Goal: Navigation & Orientation: Find specific page/section

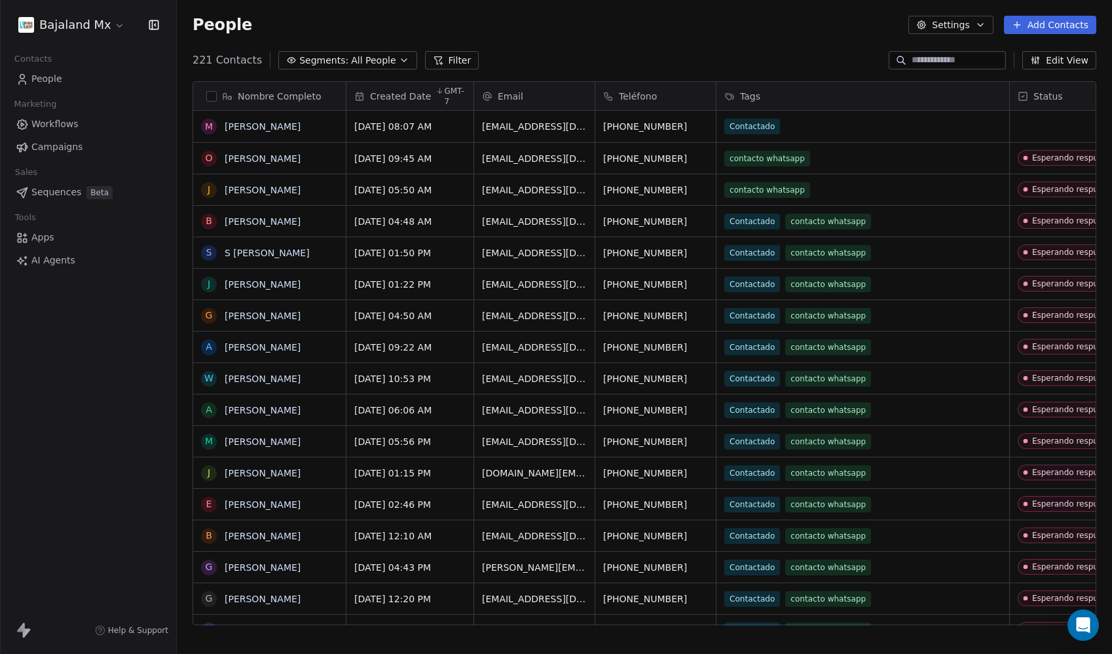
scroll to position [565, 925]
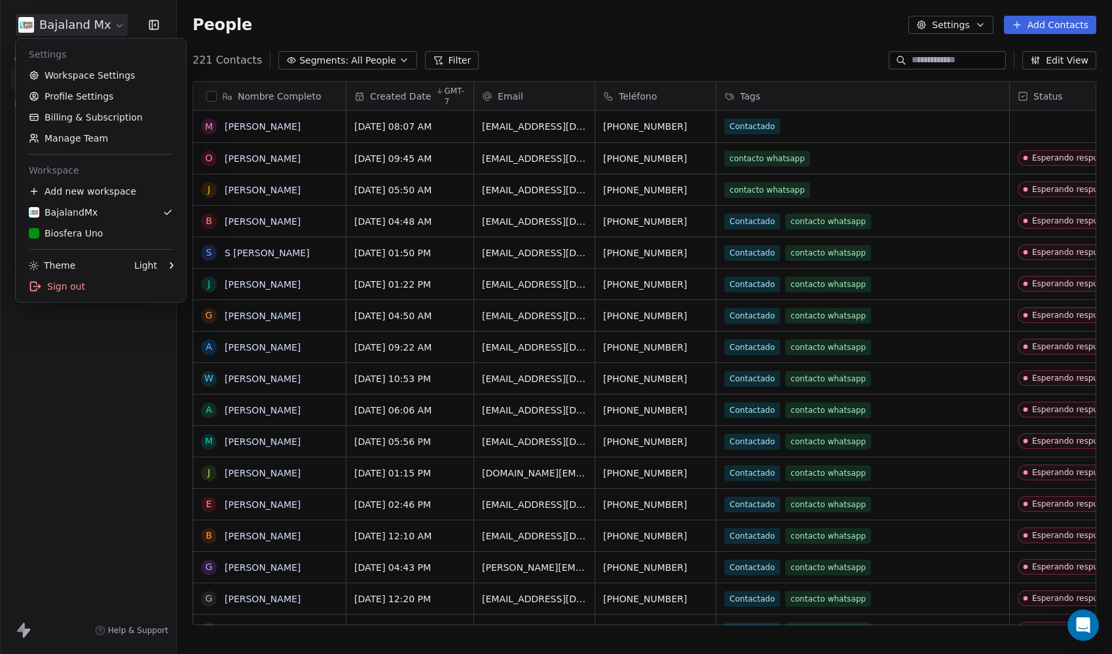
click at [87, 26] on html "Bajaland Mx Contacts People Marketing Workflows Campaigns Sales Sequences Beta …" at bounding box center [556, 327] width 1112 height 654
click at [96, 235] on div "Biosfera Uno" at bounding box center [66, 233] width 74 height 13
